Goal: Use online tool/utility: Utilize a website feature to perform a specific function

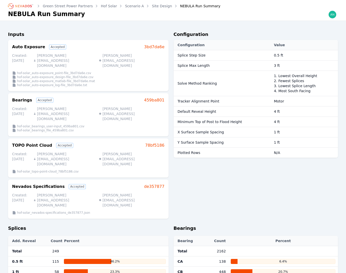
click at [152, 5] on link "Site Design" at bounding box center [162, 6] width 20 height 5
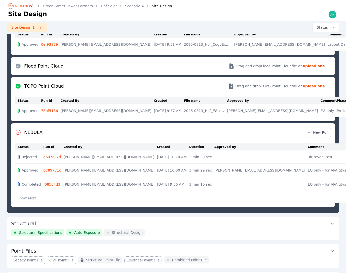
scroll to position [127, 0]
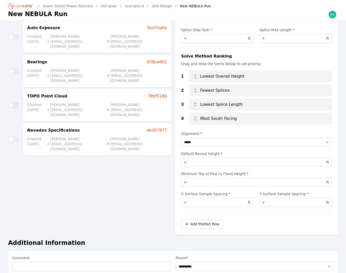
scroll to position [76, 0]
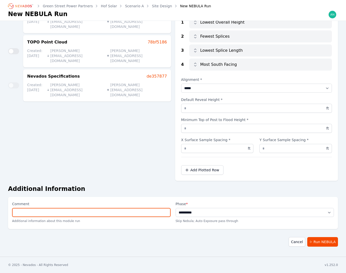
click at [141, 211] on input "Comment" at bounding box center [91, 212] width 158 height 9
type input "**********"
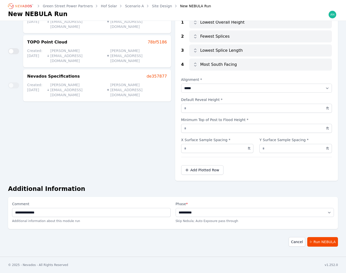
click at [262, 200] on div "**********" at bounding box center [173, 213] width 330 height 32
drag, startPoint x: 334, startPoint y: 244, endPoint x: 325, endPoint y: 97, distance: 146.9
click at [334, 243] on button "Run NEBULA" at bounding box center [322, 242] width 31 height 10
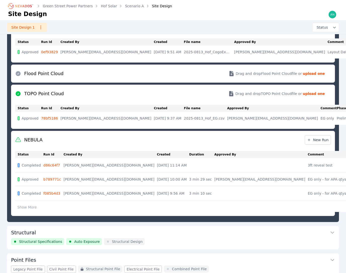
scroll to position [152, 0]
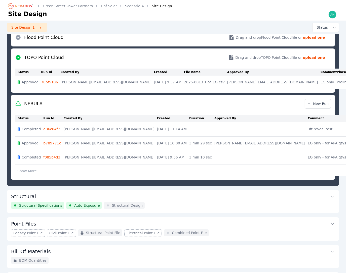
click at [53, 130] on link "d86c64f7" at bounding box center [51, 129] width 17 height 4
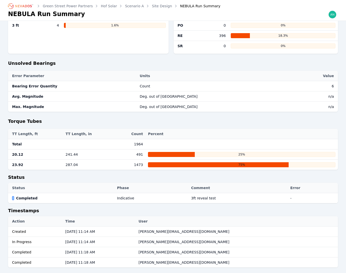
scroll to position [212, 0]
